Goal: Task Accomplishment & Management: Use online tool/utility

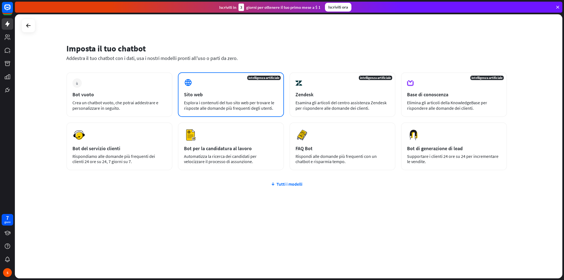
click at [231, 105] on font "Esplora i contenuti del tuo sito web per trovare le risposte alle domande più f…" at bounding box center [229, 105] width 90 height 11
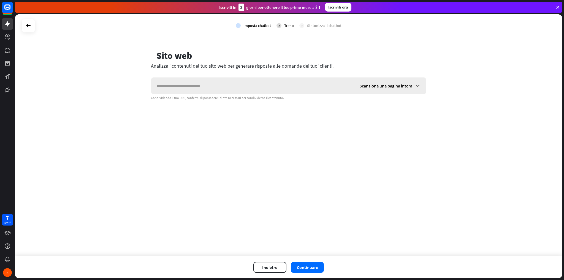
click at [412, 82] on div "Scansiona una pagina intera" at bounding box center [390, 86] width 72 height 17
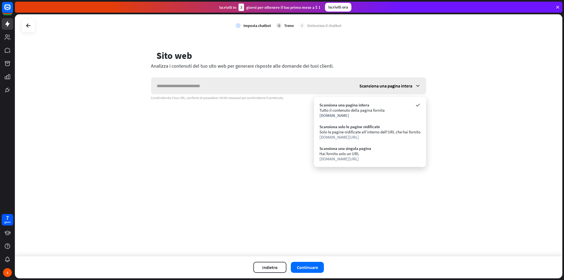
click at [412, 82] on div "Scansiona una pagina intera" at bounding box center [390, 86] width 72 height 17
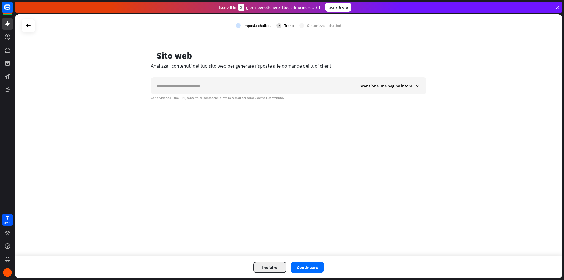
click at [266, 268] on font "Indietro" at bounding box center [269, 268] width 15 height 6
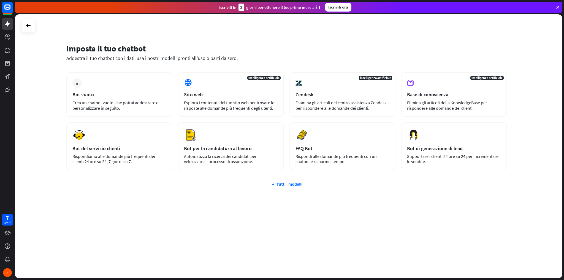
click at [293, 187] on div "più Bot vuoto Crea un chatbot vuoto, che potrai addestrare e personalizzare in …" at bounding box center [286, 154] width 441 height 164
click at [292, 185] on font "Tutti i modelli" at bounding box center [290, 184] width 26 height 6
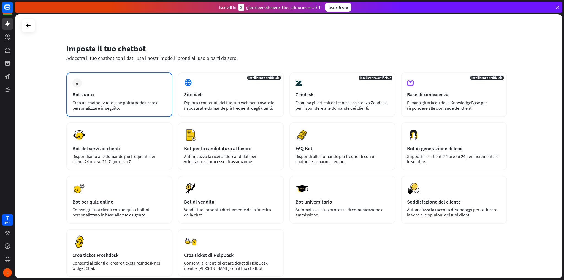
click at [118, 99] on div "più Bot vuoto Crea un chatbot vuoto, che potrai addestrare e personalizzare in …" at bounding box center [119, 94] width 106 height 45
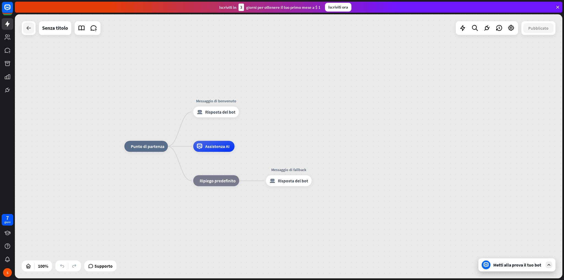
click at [34, 31] on div at bounding box center [28, 28] width 11 height 11
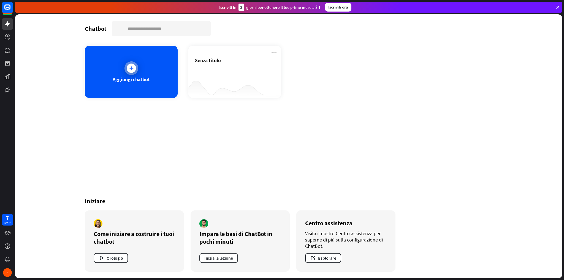
click at [138, 71] on div "Aggiungi chatbot" at bounding box center [131, 72] width 93 height 52
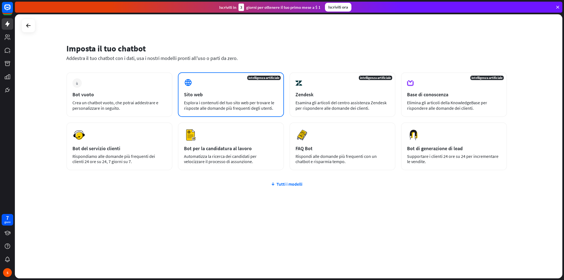
click at [221, 94] on div "Sito web" at bounding box center [231, 94] width 94 height 6
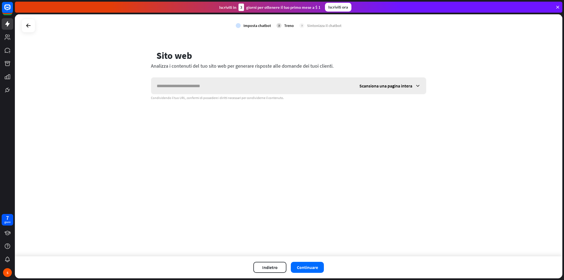
click at [194, 85] on input "text" at bounding box center [252, 86] width 203 height 17
type input "**********"
drag, startPoint x: 259, startPoint y: 86, endPoint x: 118, endPoint y: 82, distance: 141.4
click at [118, 82] on div "**********" at bounding box center [289, 135] width 548 height 242
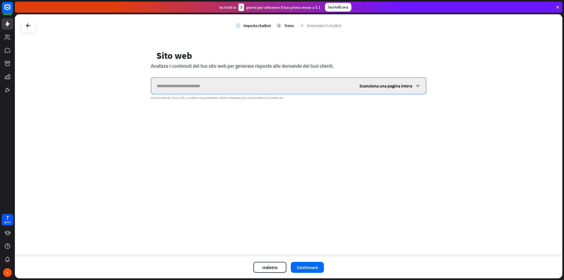
click at [182, 86] on input "text" at bounding box center [252, 86] width 203 height 17
paste input "**********"
type input "**********"
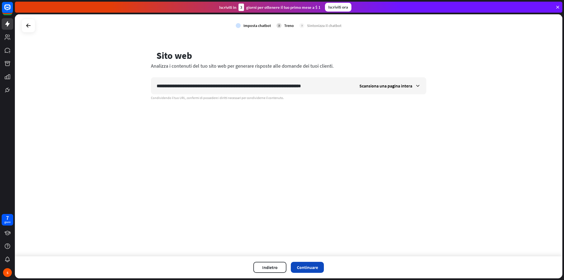
click at [320, 267] on button "Continuare" at bounding box center [307, 267] width 33 height 11
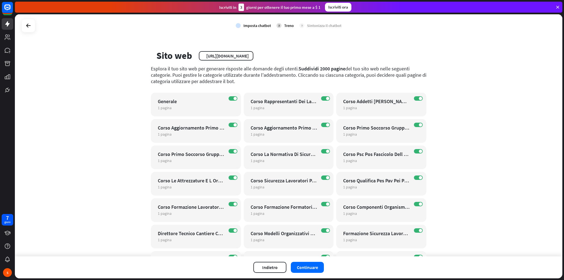
click at [520, 36] on div "controllo Imposta chatbot 2 Treno 3 Sintonizza il chatbot" at bounding box center [289, 25] width 548 height 23
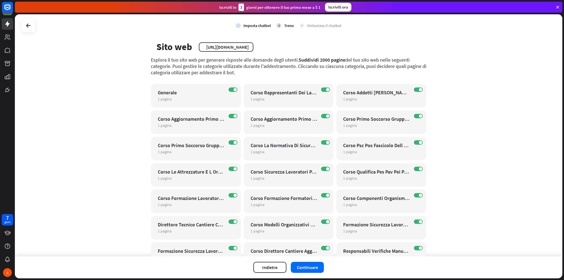
scroll to position [83, 0]
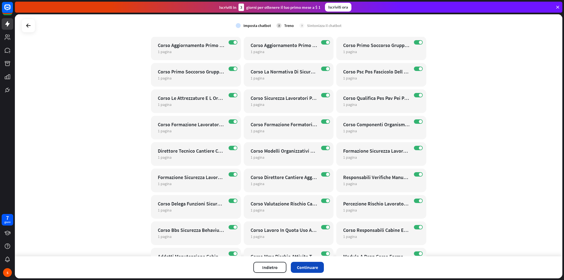
click at [308, 269] on font "Continuare" at bounding box center [307, 268] width 21 height 6
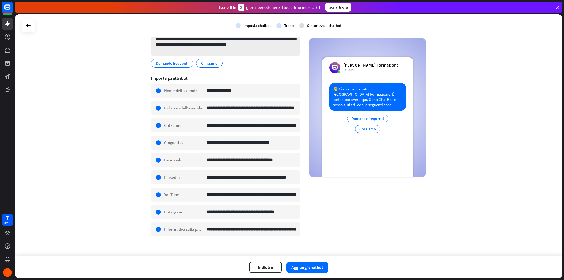
scroll to position [56, 0]
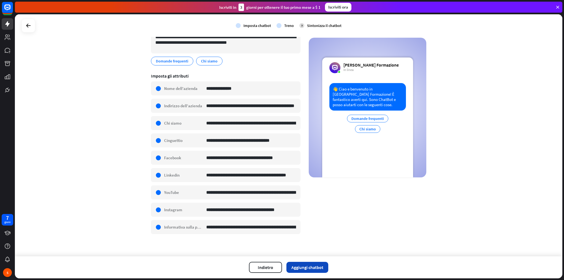
click at [307, 267] on font "Aggiungi chatbot" at bounding box center [307, 268] width 32 height 6
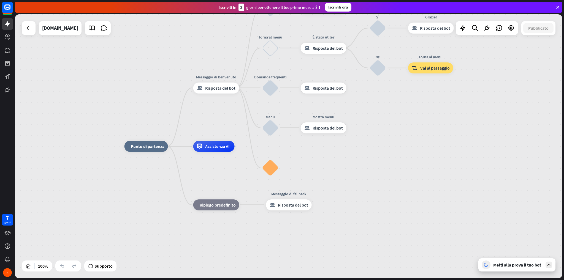
drag, startPoint x: 431, startPoint y: 118, endPoint x: 427, endPoint y: 165, distance: 47.0
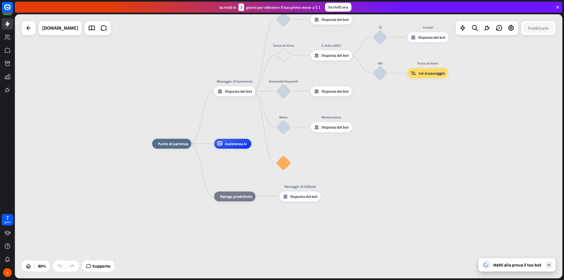
drag, startPoint x: 398, startPoint y: 102, endPoint x: 385, endPoint y: 125, distance: 26.9
drag, startPoint x: 383, startPoint y: 104, endPoint x: 381, endPoint y: 116, distance: 11.4
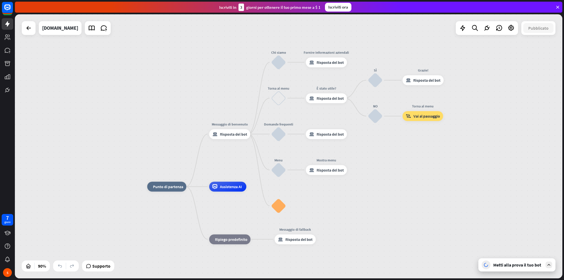
drag, startPoint x: 381, startPoint y: 114, endPoint x: 376, endPoint y: 157, distance: 43.2
click at [376, 157] on div "casa_2 Punto di partenza Messaggio di benvenuto risposta_block_bot Risposta del…" at bounding box center [289, 146] width 548 height 264
click at [510, 266] on font "Metti alla prova il tuo bot" at bounding box center [517, 265] width 48 height 6
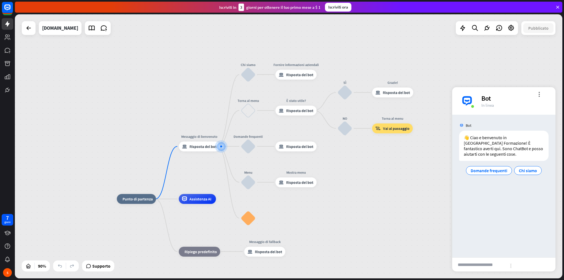
click at [492, 262] on input "text" at bounding box center [479, 265] width 54 height 14
type input "**********"
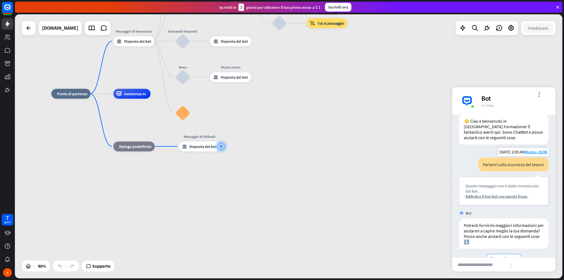
scroll to position [31, 0]
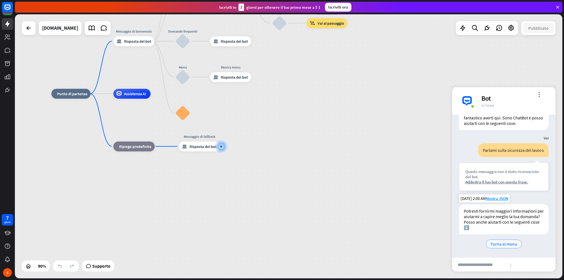
click at [500, 245] on font "Torna al menu" at bounding box center [504, 245] width 27 height 6
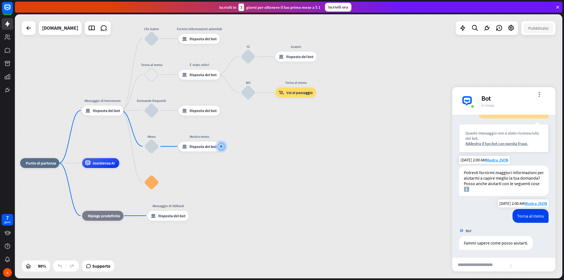
scroll to position [70, 0]
click at [499, 266] on input "text" at bounding box center [479, 265] width 54 height 14
type input "**********"
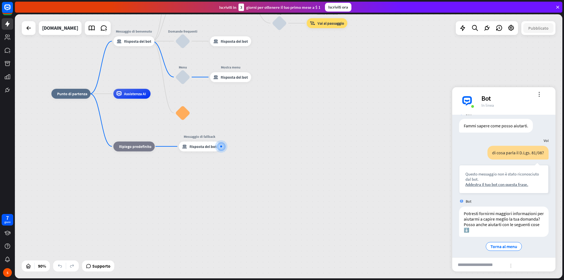
scroll to position [189, 0]
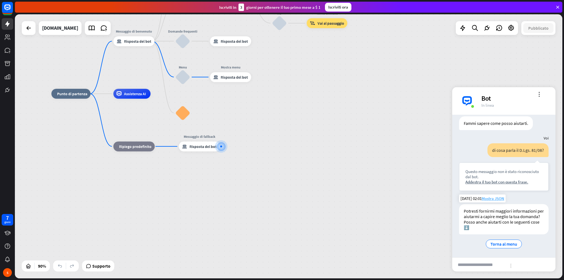
click at [483, 198] on font "Mostra JSON" at bounding box center [493, 198] width 23 height 5
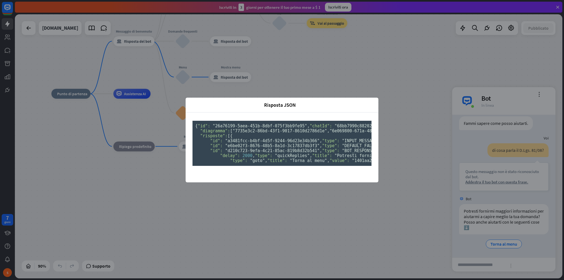
scroll to position [60, 0]
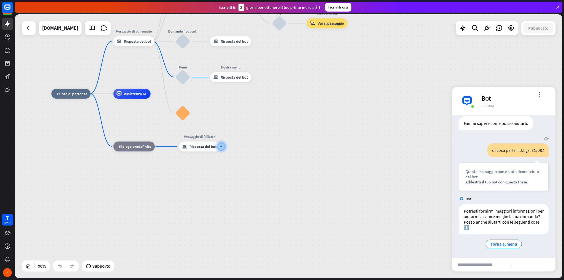
click at [407, 195] on div "Risposta JSON vicino { "id": "26a76199-5aea-451b-8dbf-075f3bb9fe95" , "chatId":…" at bounding box center [282, 140] width 564 height 280
drag, startPoint x: 269, startPoint y: 155, endPoint x: 282, endPoint y: 184, distance: 31.5
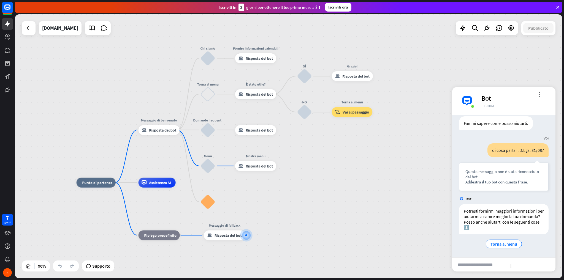
drag, startPoint x: 264, startPoint y: 153, endPoint x: 278, endPoint y: 212, distance: 60.7
click at [206, 78] on div "Modifica nome" at bounding box center [204, 80] width 27 height 7
click at [215, 65] on div "Modifica nome più_giallo più Chi siamo blocca_input_utente" at bounding box center [207, 58] width 15 height 15
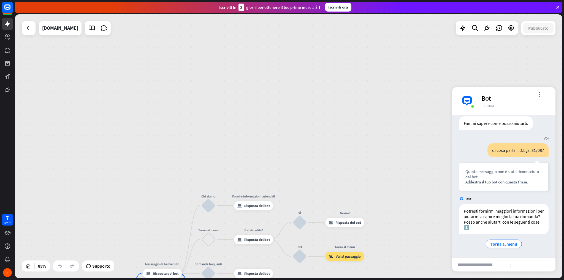
drag, startPoint x: 408, startPoint y: 89, endPoint x: 406, endPoint y: 232, distance: 143.8
click at [406, 232] on div "casa_2 Punto di partenza Messaggio di benvenuto risposta_block_bot Risposta del…" at bounding box center [289, 146] width 548 height 264
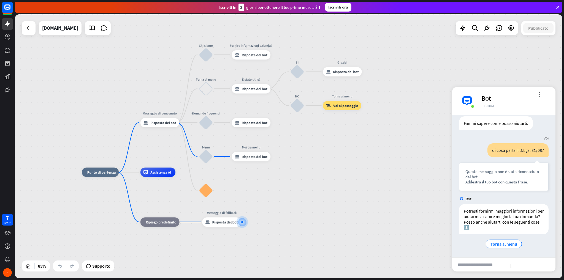
drag, startPoint x: 399, startPoint y: 181, endPoint x: 397, endPoint y: 63, distance: 117.6
click at [397, 63] on div "casa_2 Punto di partenza Messaggio di benvenuto risposta_block_bot Risposta del…" at bounding box center [289, 146] width 548 height 264
click at [488, 267] on input "text" at bounding box center [479, 265] width 54 height 14
type input "**********"
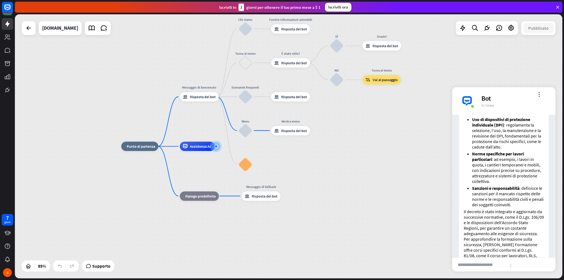
scroll to position [552, 0]
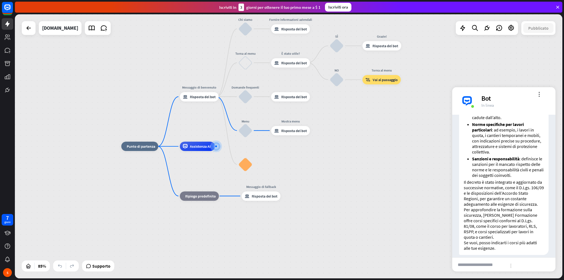
click at [496, 261] on input "text" at bounding box center [479, 265] width 54 height 14
type input "**********"
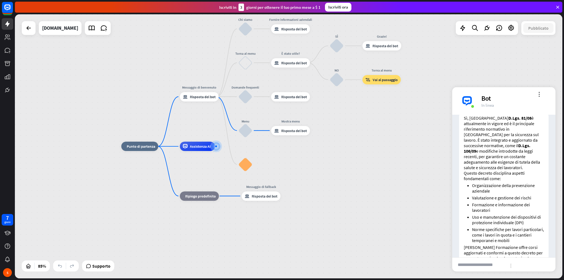
scroll to position [757, 0]
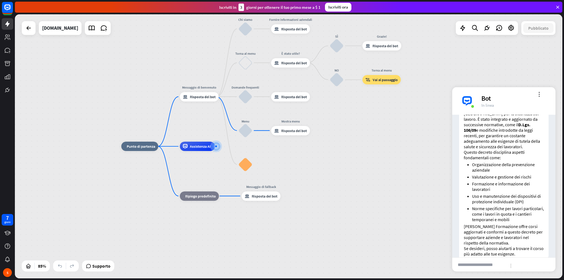
click at [83, 96] on div "casa_2 Punto di partenza Messaggio di benvenuto risposta_block_bot Risposta del…" at bounding box center [289, 146] width 548 height 264
click at [51, 267] on icon at bounding box center [50, 267] width 6 height 6
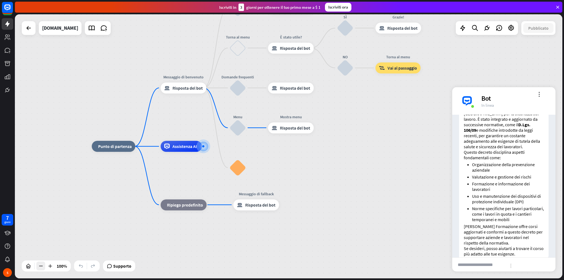
click at [42, 267] on icon at bounding box center [41, 267] width 6 height 6
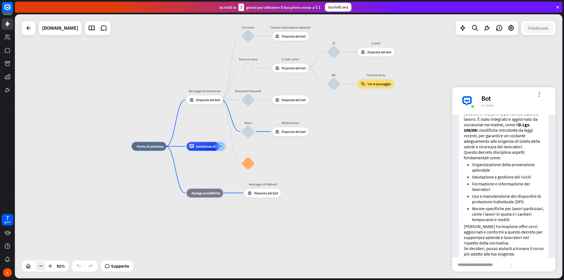
click at [42, 267] on icon at bounding box center [41, 267] width 6 height 6
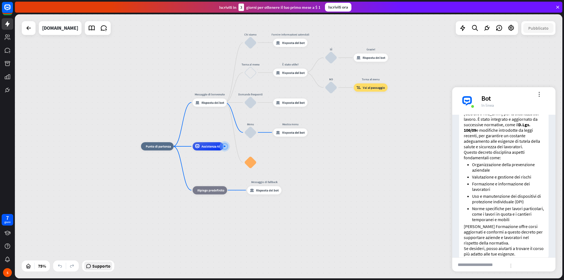
click at [104, 266] on font "Supporto" at bounding box center [101, 267] width 18 height 6
click at [391, 163] on div "casa_2 Punto di partenza Messaggio di benvenuto risposta_block_bot Risposta del…" at bounding box center [346, 246] width 411 height 198
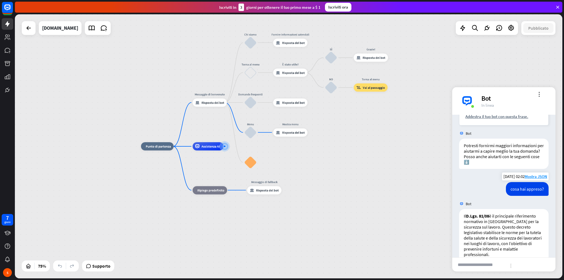
scroll to position [206, 0]
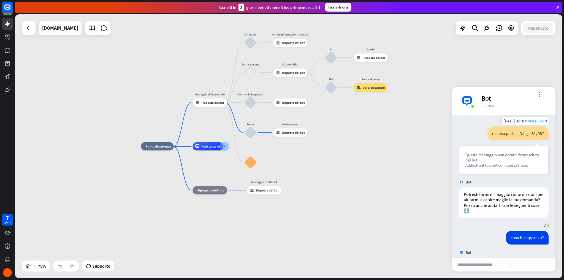
click at [496, 164] on font "Addestra il tuo bot con questa frase." at bounding box center [496, 165] width 63 height 5
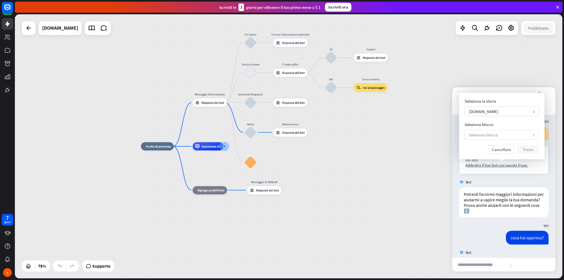
click at [497, 134] on font "Seleziona blocco" at bounding box center [483, 134] width 29 height 5
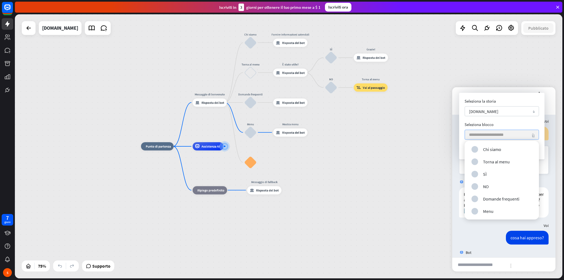
click at [497, 134] on input "search" at bounding box center [499, 134] width 60 height 9
click at [399, 133] on div "casa_2 Punto di partenza Messaggio di benvenuto risposta_block_bot Risposta del…" at bounding box center [289, 146] width 548 height 264
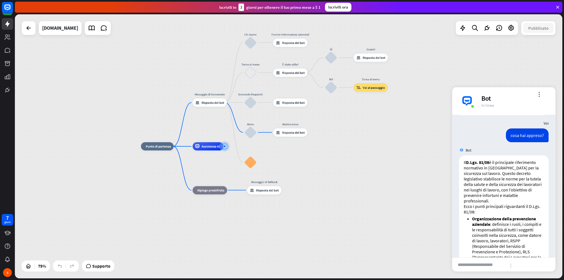
scroll to position [316, 0]
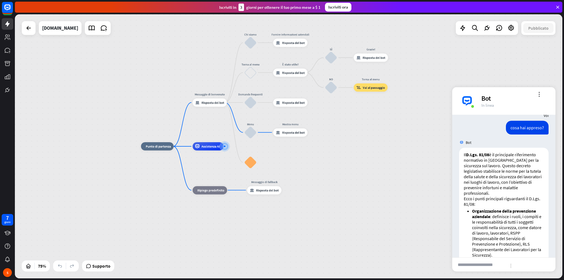
click at [406, 257] on div "casa_2 Punto di partenza Messaggio di benvenuto risposta_block_bot Risposta del…" at bounding box center [346, 246] width 411 height 198
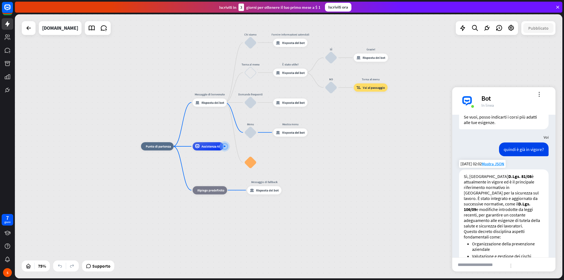
scroll to position [674, 0]
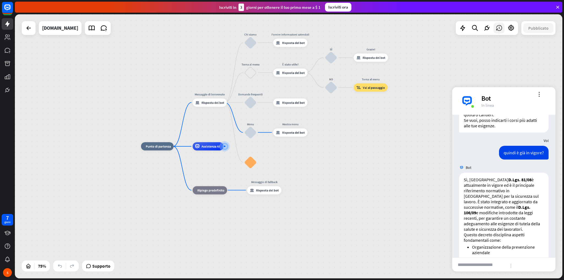
click at [496, 26] on icon at bounding box center [498, 28] width 7 height 7
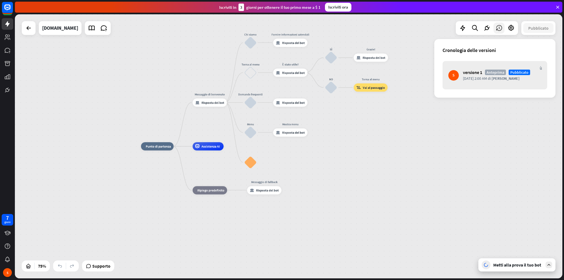
click at [496, 26] on icon at bounding box center [498, 28] width 7 height 7
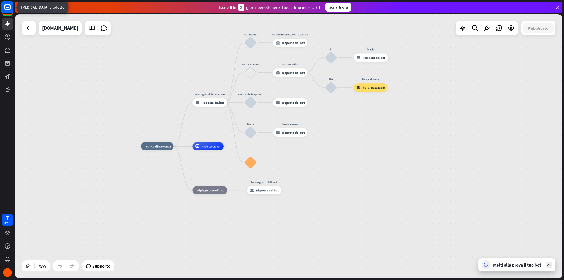
click at [9, 7] on rect at bounding box center [7, 7] width 12 height 12
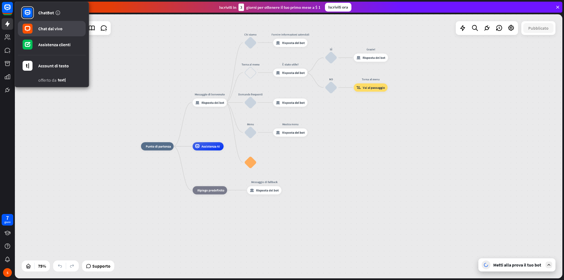
click at [46, 27] on font "Chat dal vivo" at bounding box center [50, 29] width 24 height 6
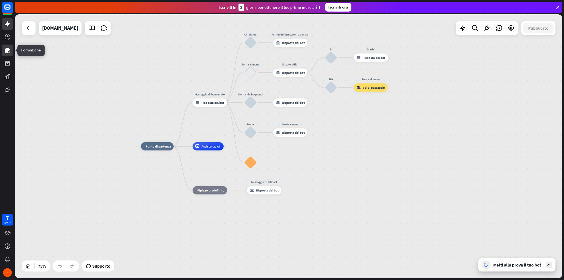
click at [6, 51] on icon at bounding box center [8, 50] width 6 height 5
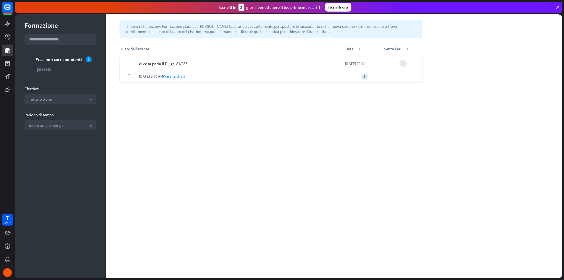
click at [189, 62] on div "di cosa parla il D.Lgs. 81/08?" at bounding box center [242, 63] width 206 height 13
click at [169, 62] on font "di cosa parla il D.Lgs. 81/08?" at bounding box center [163, 63] width 48 height 5
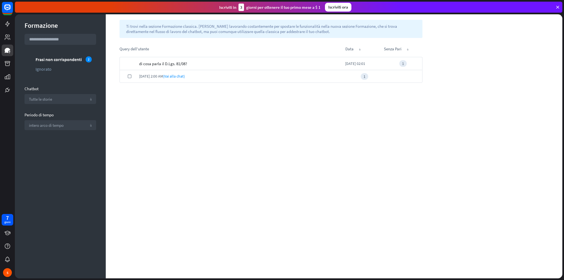
click at [169, 62] on font "di cosa parla il D.Lgs. 81/08?" at bounding box center [163, 63] width 48 height 5
click at [405, 64] on div "1" at bounding box center [402, 63] width 7 height 7
click at [172, 75] on font "(Vai alla chat)" at bounding box center [174, 76] width 22 height 5
click at [176, 76] on font "(Vai alla chat)" at bounding box center [174, 76] width 22 height 5
click at [129, 78] on label "controllo" at bounding box center [130, 77] width 4 height 4
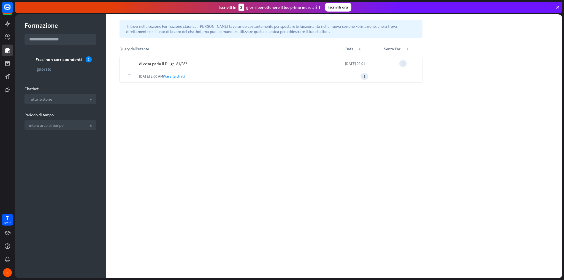
click at [130, 76] on label "controllo" at bounding box center [130, 77] width 4 height 4
click at [362, 78] on div "1" at bounding box center [364, 76] width 7 height 7
click at [365, 77] on font "1" at bounding box center [365, 76] width 2 height 5
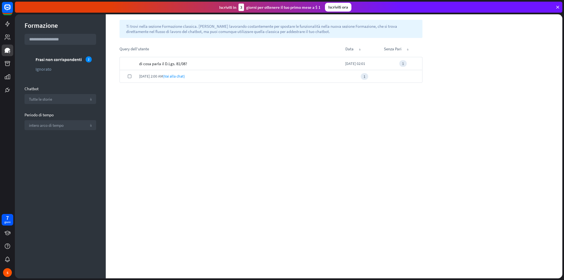
click at [365, 77] on font "1" at bounding box center [365, 76] width 2 height 5
click at [367, 77] on div "1" at bounding box center [364, 76] width 7 height 7
click at [168, 78] on font "(Vai alla chat)" at bounding box center [174, 76] width 22 height 5
click at [169, 78] on font "(Vai alla chat)" at bounding box center [174, 76] width 22 height 5
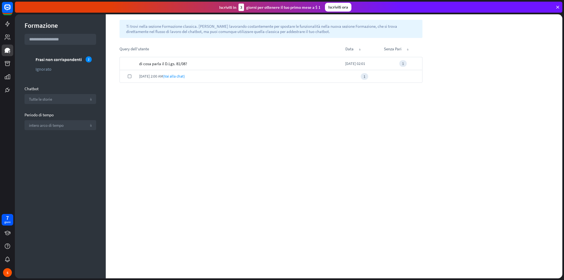
click at [169, 78] on font "(Vai alla chat)" at bounding box center [174, 76] width 22 height 5
